Goal: Information Seeking & Learning: Learn about a topic

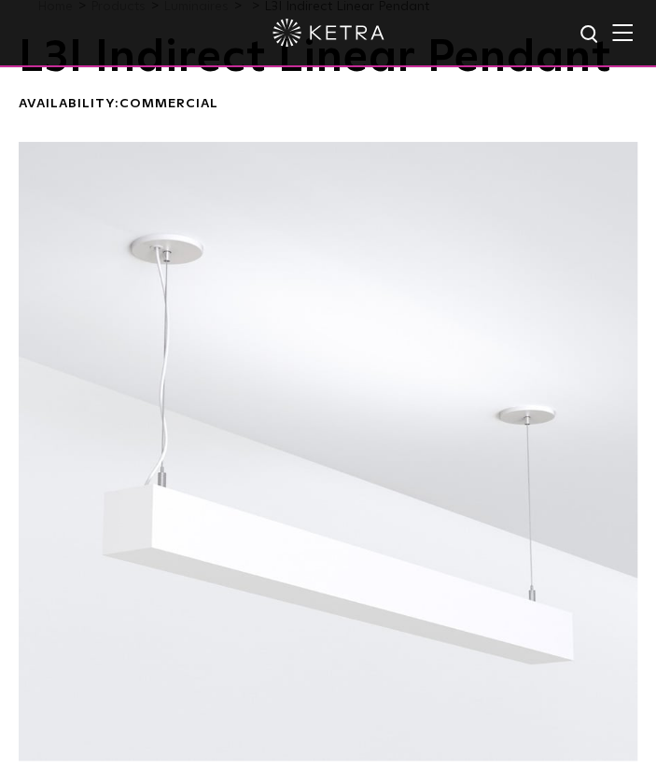
scroll to position [93, 0]
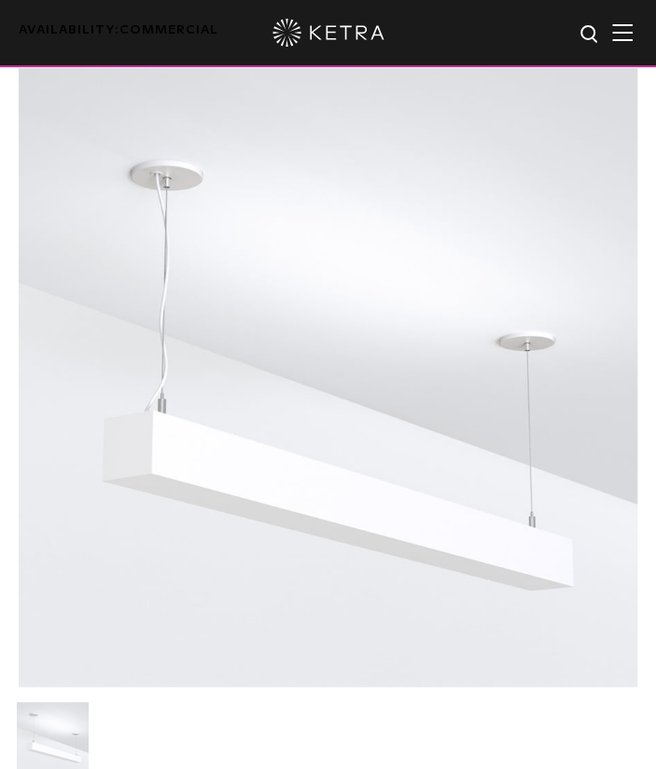
scroll to position [187, 0]
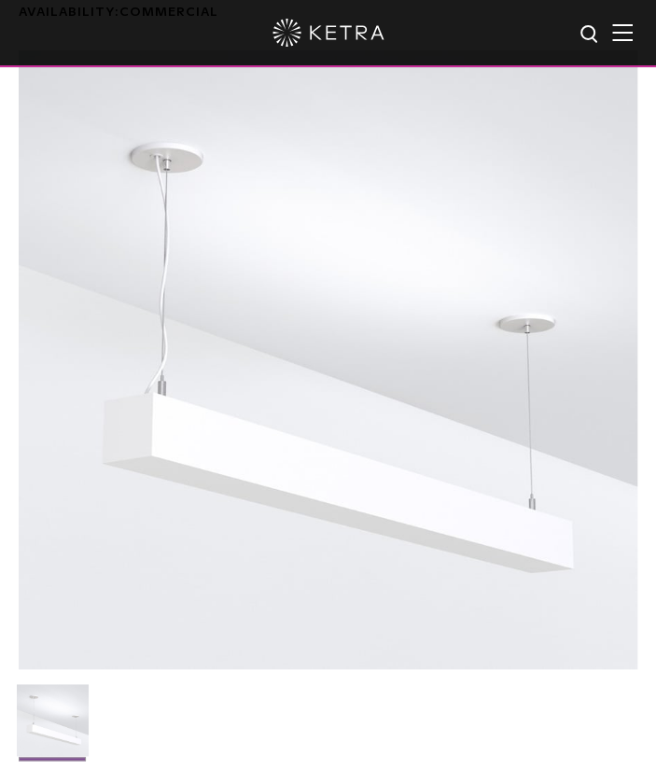
drag, startPoint x: 300, startPoint y: 453, endPoint x: 223, endPoint y: 605, distance: 170.6
click at [290, 562] on div at bounding box center [328, 359] width 618 height 618
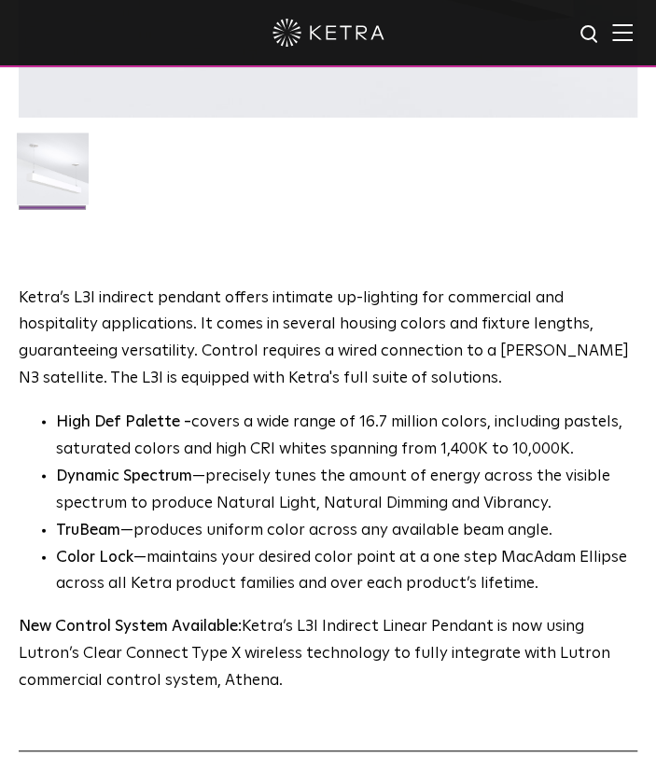
scroll to position [746, 0]
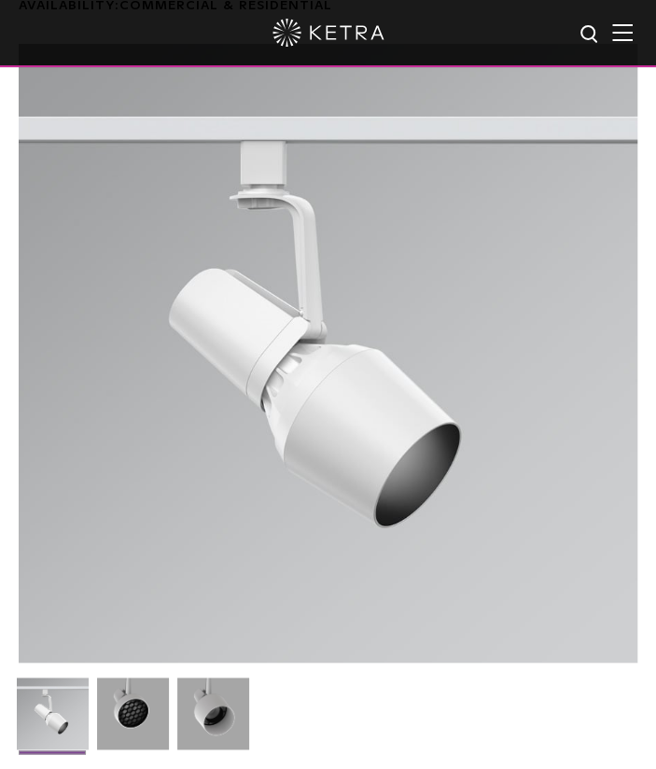
scroll to position [187, 0]
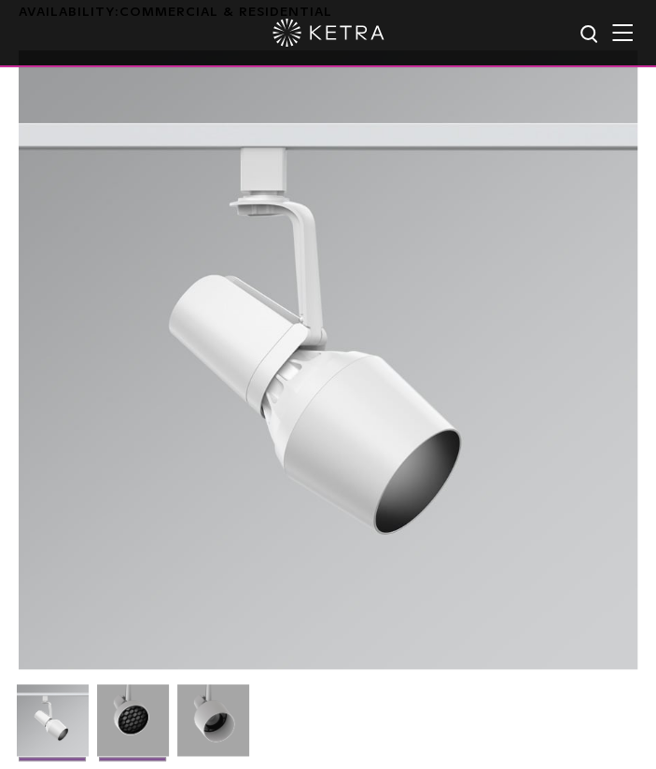
click at [131, 701] on img at bounding box center [133, 727] width 72 height 86
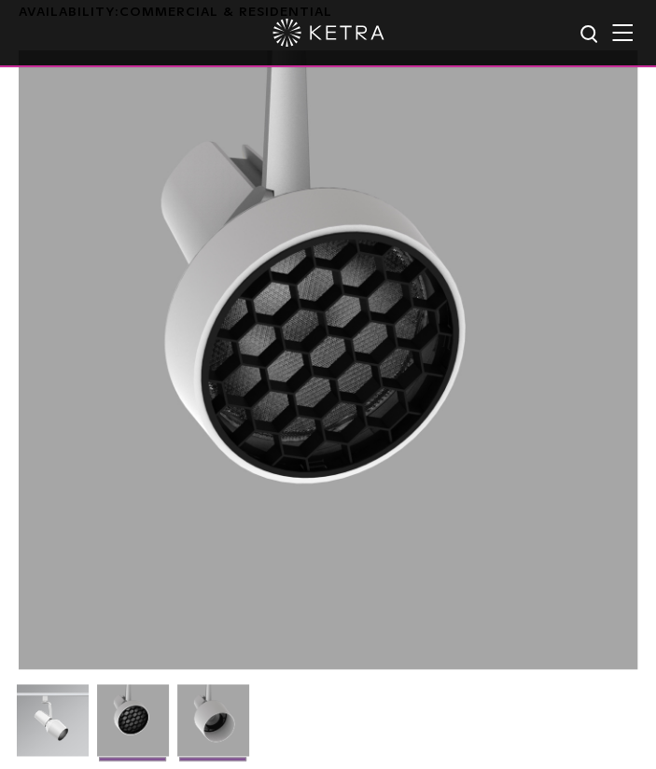
click at [241, 706] on img at bounding box center [213, 727] width 72 height 86
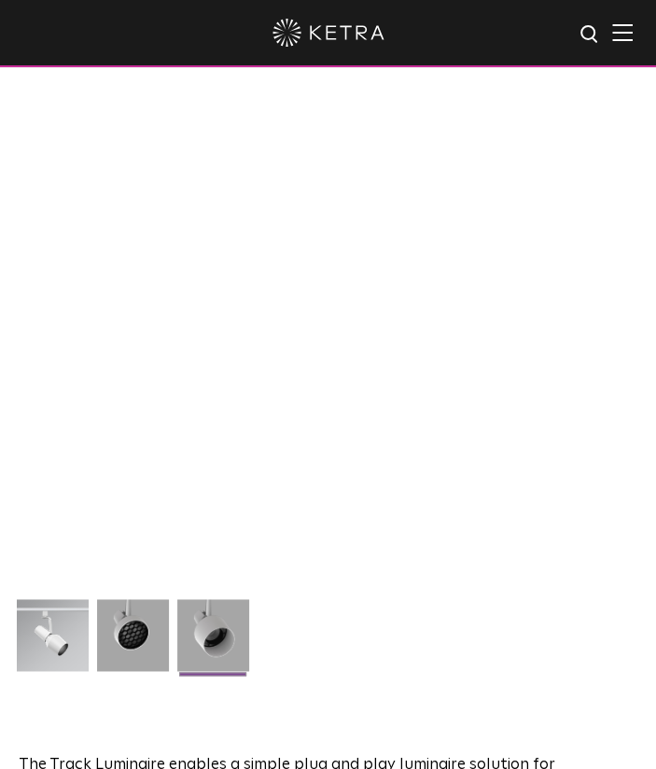
scroll to position [280, 0]
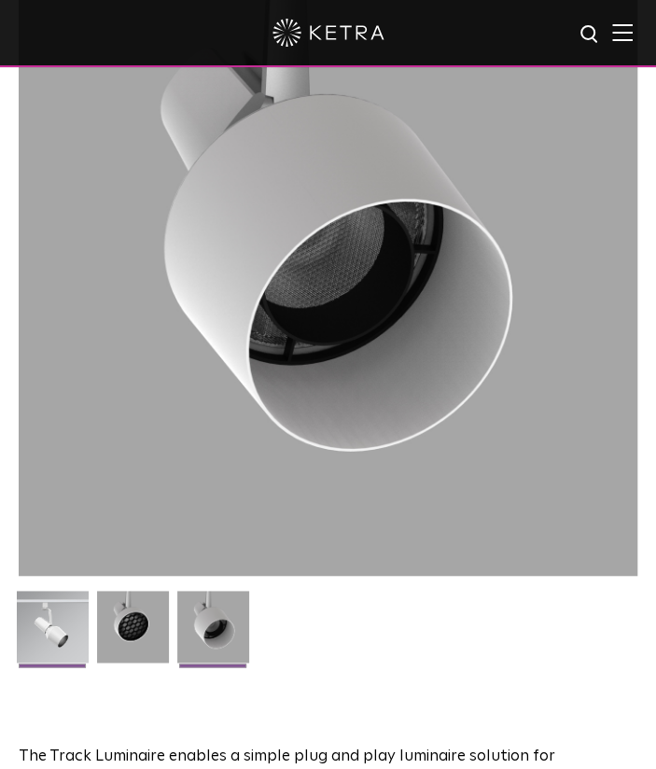
click at [31, 616] on img at bounding box center [53, 633] width 72 height 86
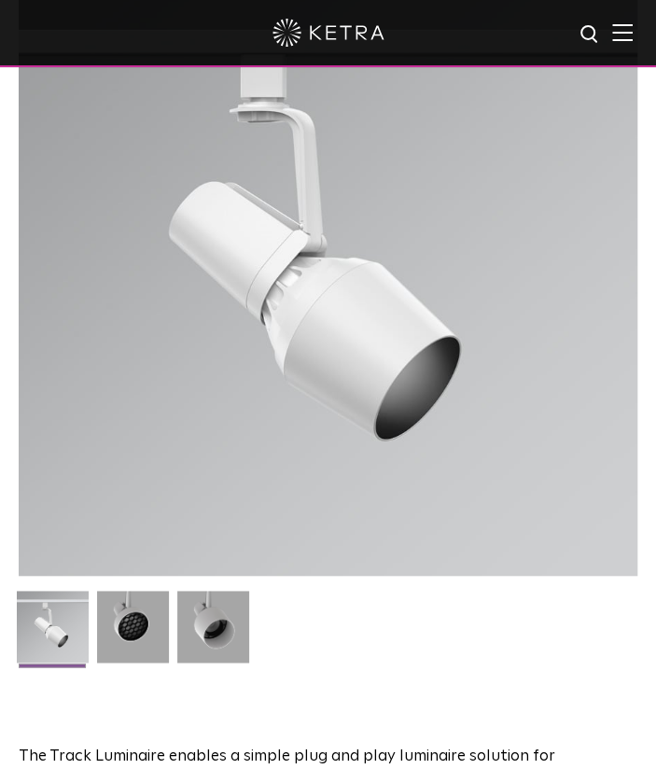
drag, startPoint x: 326, startPoint y: 255, endPoint x: 223, endPoint y: 301, distance: 113.6
click at [223, 301] on div at bounding box center [328, 266] width 618 height 618
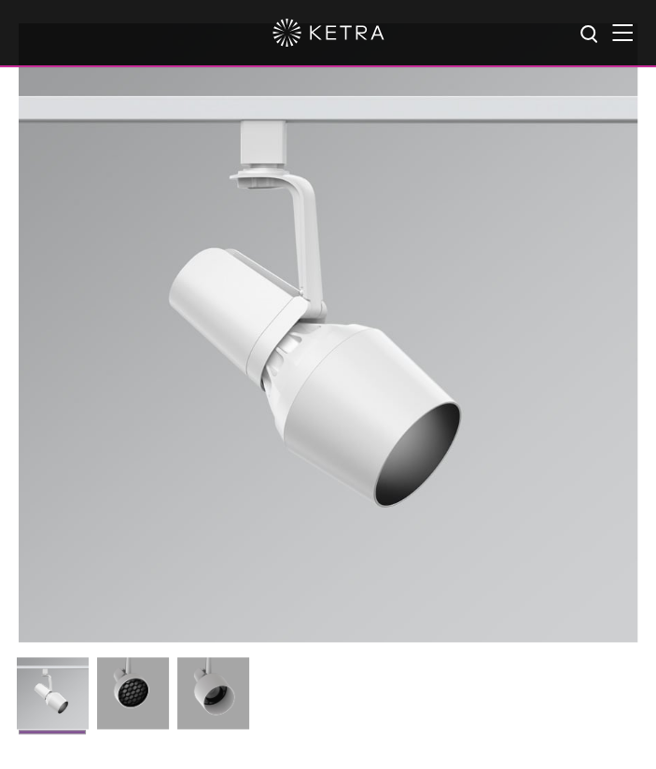
scroll to position [187, 0]
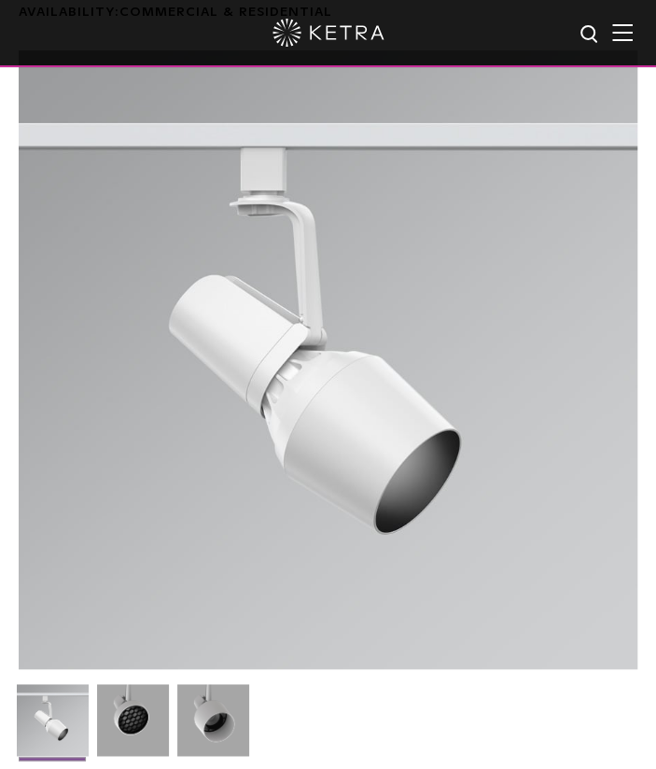
drag, startPoint x: 342, startPoint y: 464, endPoint x: 73, endPoint y: 706, distance: 362.6
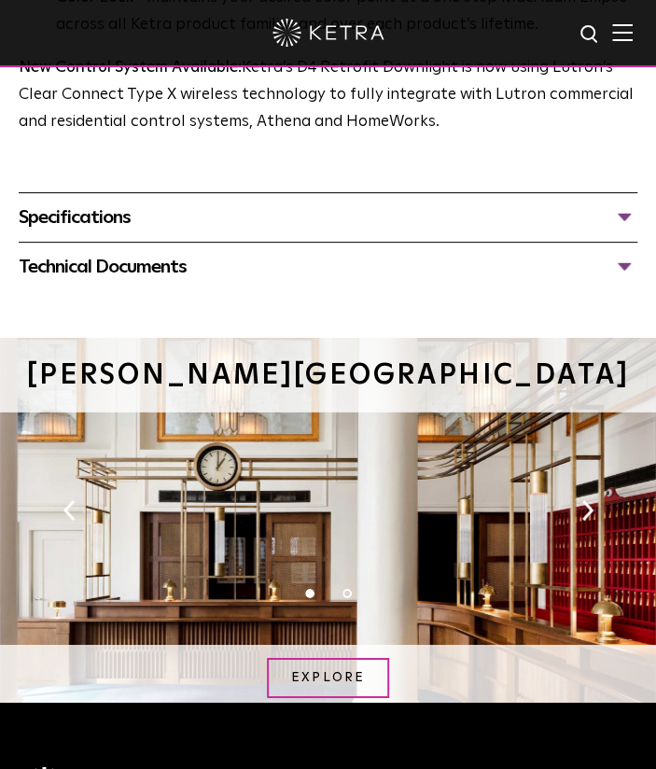
scroll to position [1306, 0]
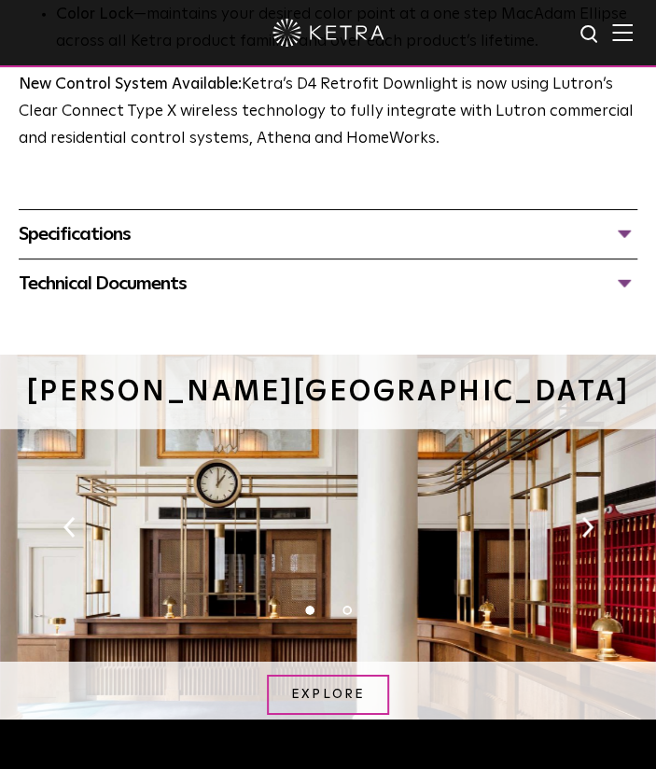
click at [458, 244] on div "Specifications" at bounding box center [328, 234] width 618 height 30
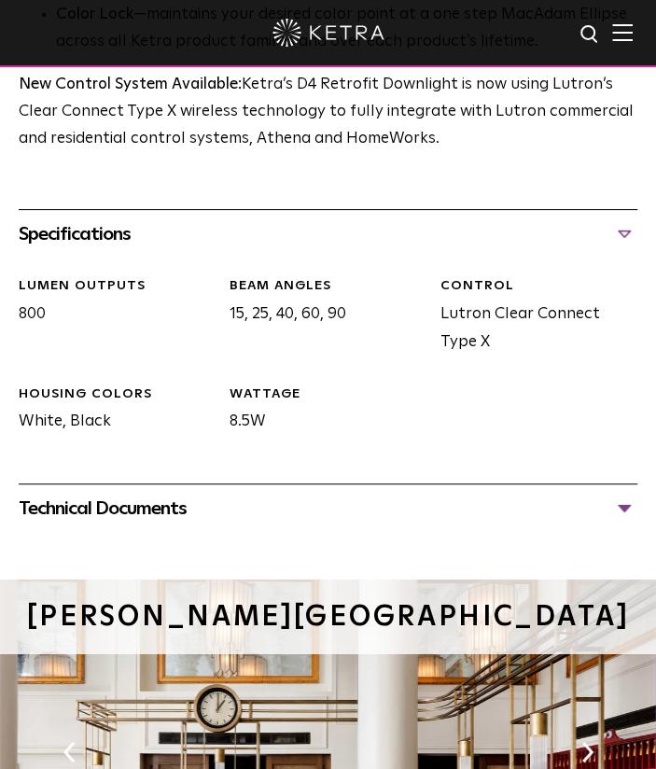
click at [608, 512] on div "Technical Documents" at bounding box center [328, 508] width 618 height 30
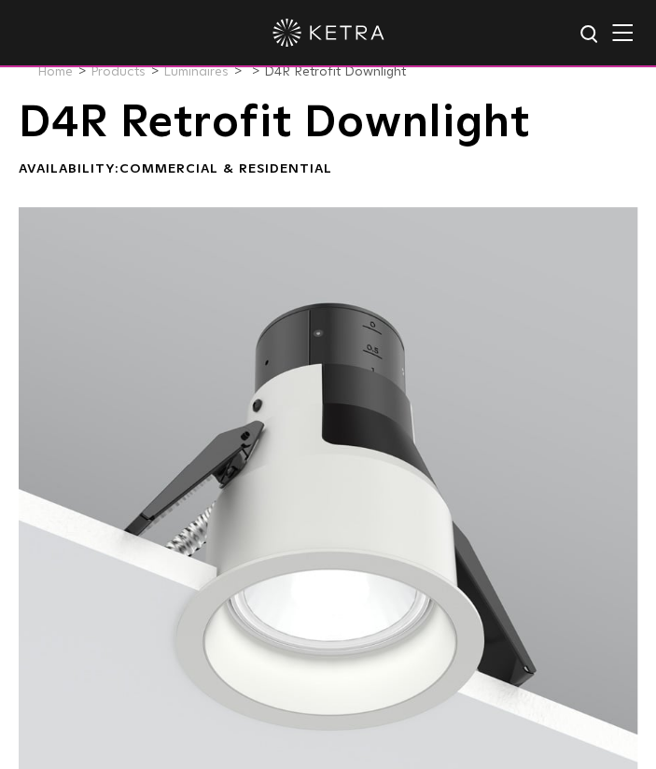
scroll to position [0, 0]
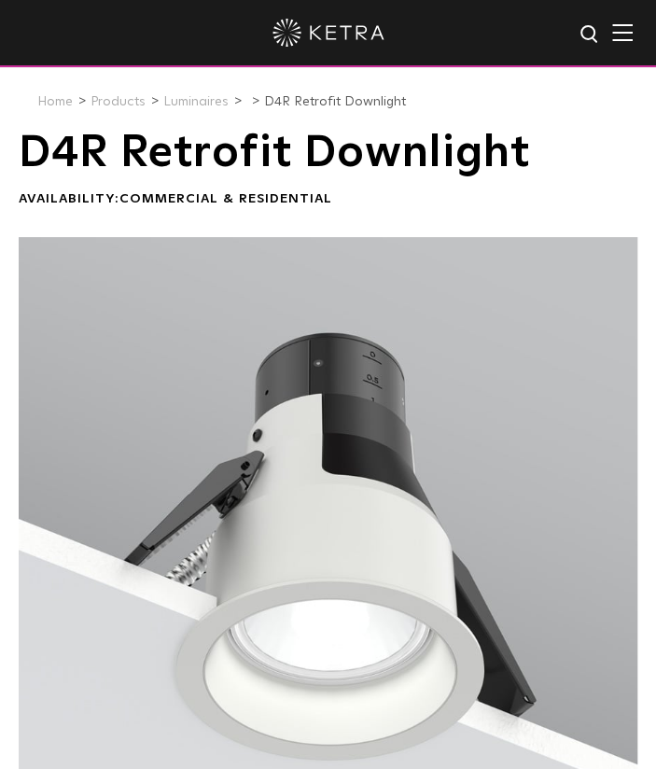
click at [334, 419] on div at bounding box center [328, 546] width 618 height 618
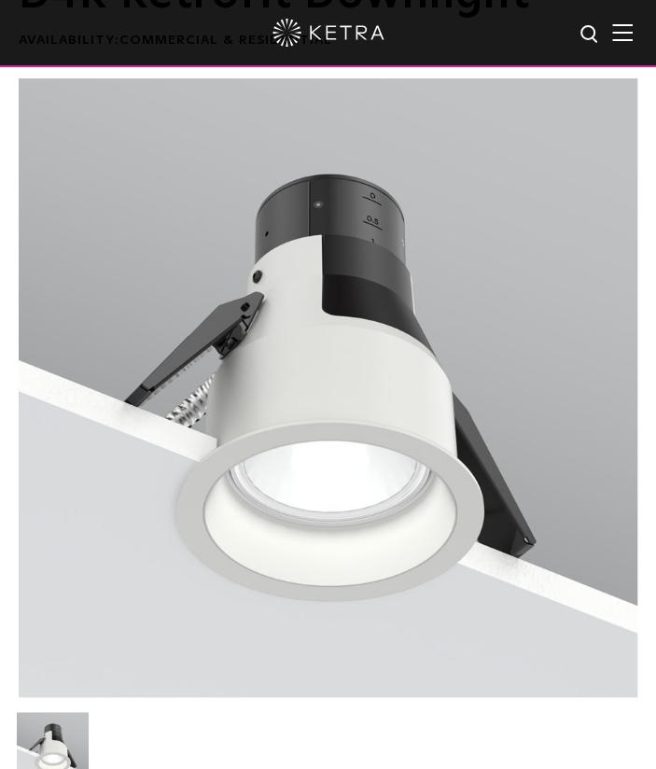
scroll to position [187, 0]
